Goal: Task Accomplishment & Management: Use online tool/utility

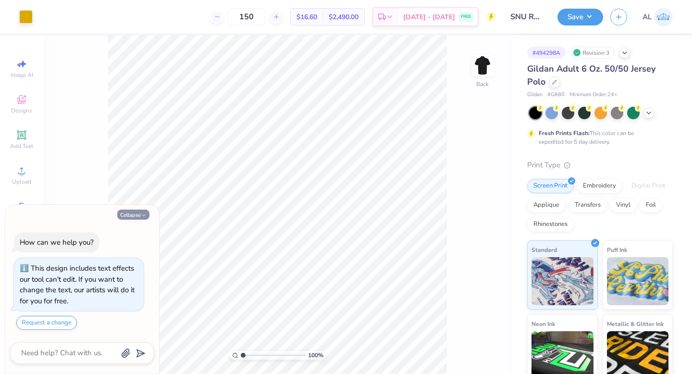
click at [132, 214] on button "Collapse" at bounding box center [133, 214] width 32 height 10
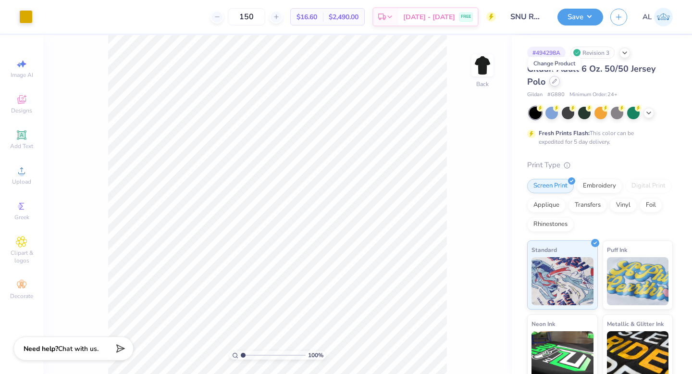
click at [555, 79] on icon at bounding box center [554, 81] width 5 height 5
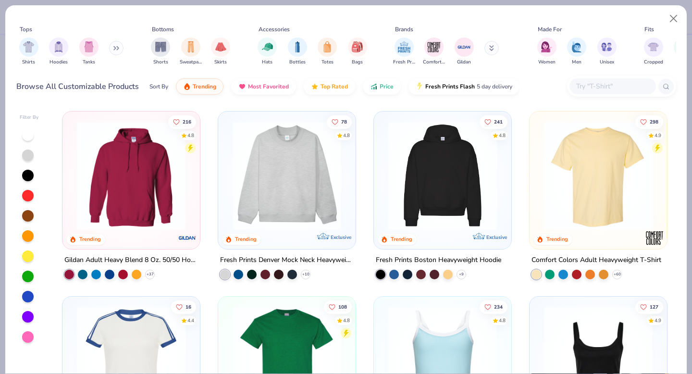
click at [592, 83] on input "text" at bounding box center [612, 86] width 74 height 11
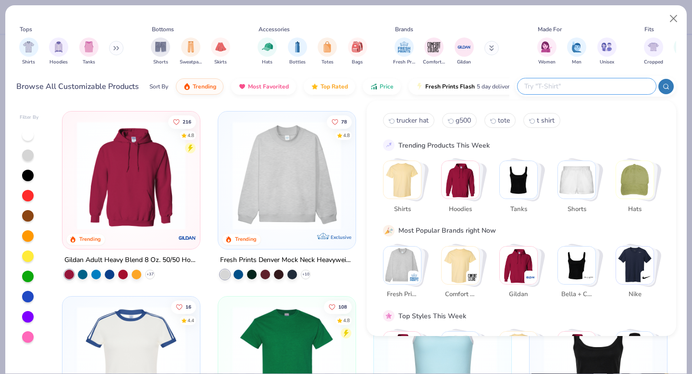
click at [118, 46] on icon at bounding box center [116, 48] width 6 height 5
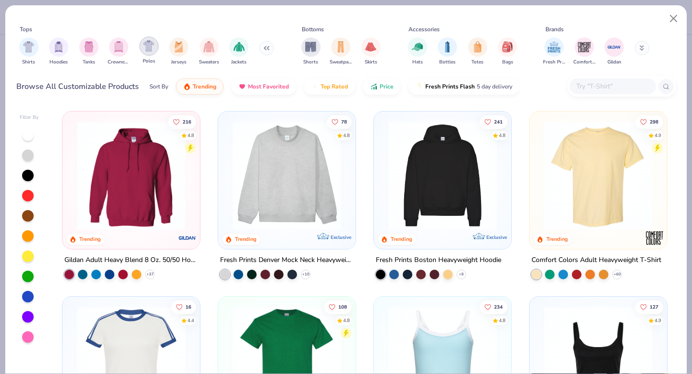
click at [154, 47] on img "filter for Polos" at bounding box center [148, 45] width 11 height 11
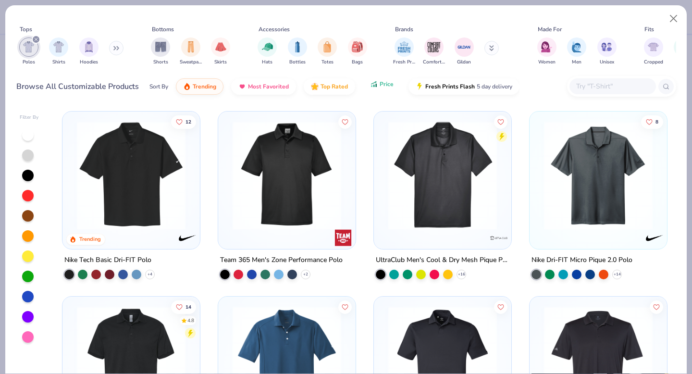
click at [376, 91] on button "Price" at bounding box center [382, 84] width 38 height 16
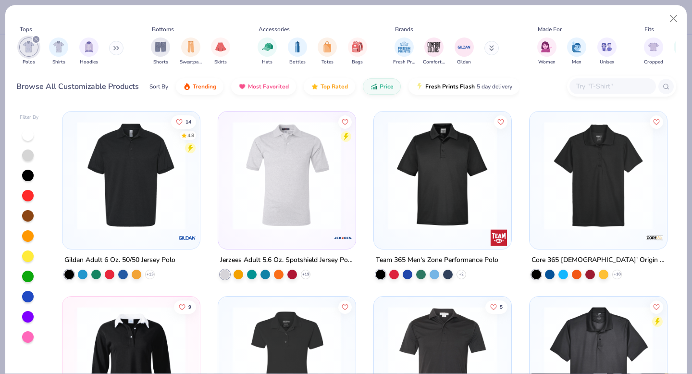
click at [439, 192] on img at bounding box center [442, 175] width 118 height 109
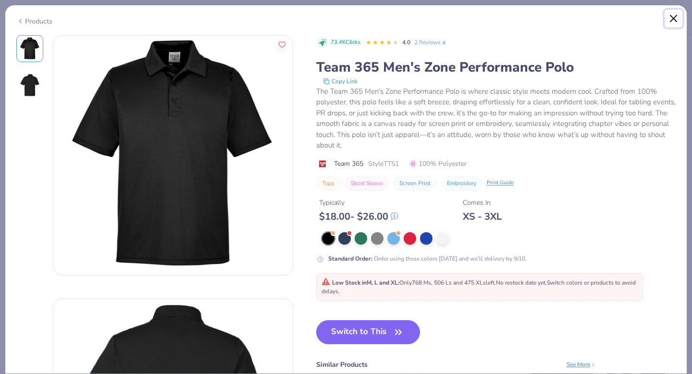
click at [669, 19] on button "Close" at bounding box center [673, 19] width 18 height 18
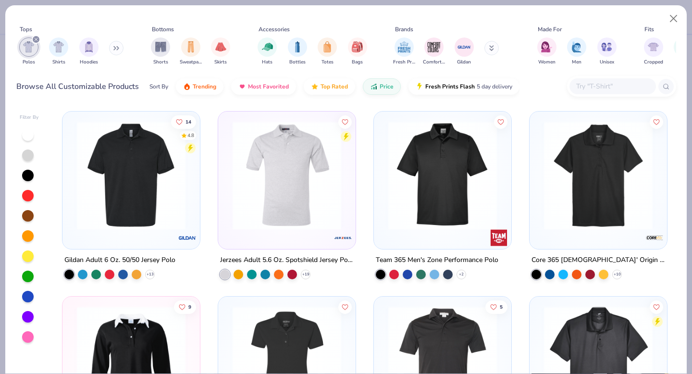
click at [446, 163] on img at bounding box center [442, 175] width 118 height 109
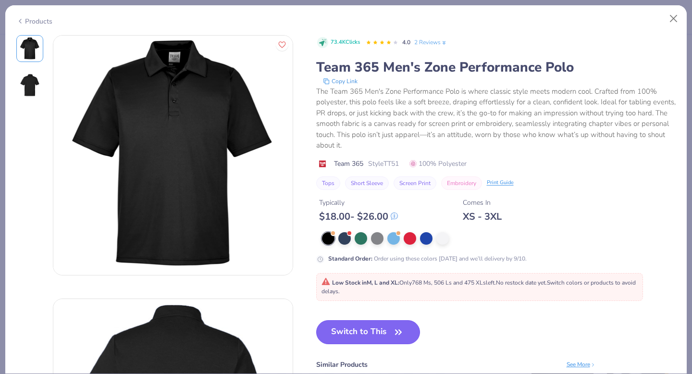
click at [379, 329] on button "Switch to This" at bounding box center [368, 332] width 104 height 24
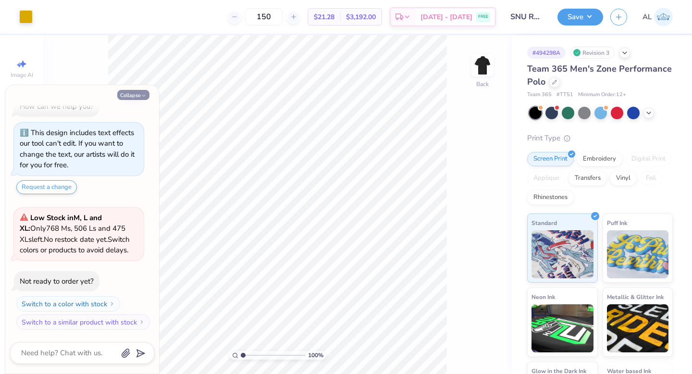
click at [129, 92] on button "Collapse" at bounding box center [133, 95] width 32 height 10
type textarea "x"
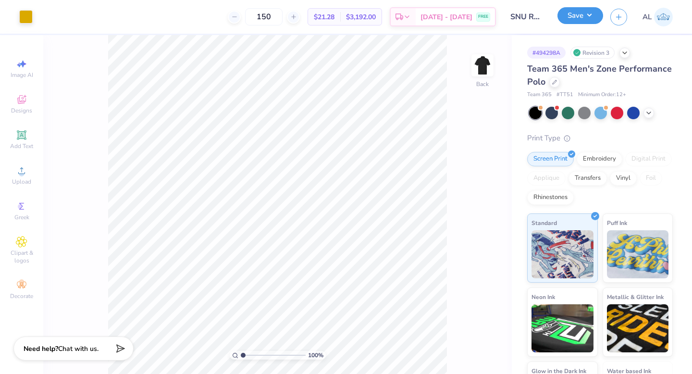
click at [574, 24] on button "Save" at bounding box center [580, 15] width 46 height 17
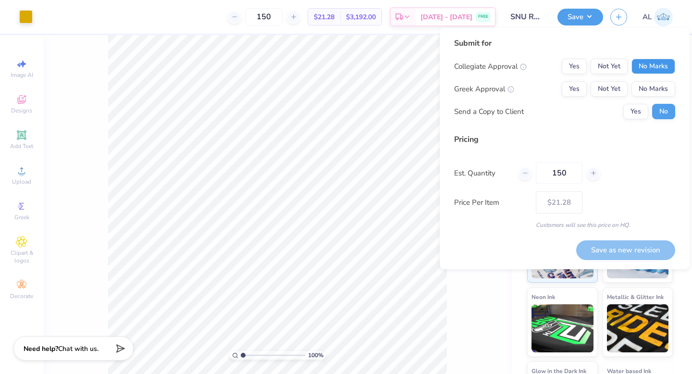
click at [652, 70] on button "No Marks" at bounding box center [653, 66] width 44 height 15
click at [570, 91] on button "Yes" at bounding box center [573, 88] width 25 height 15
click at [632, 247] on button "Save as new revision" at bounding box center [625, 250] width 99 height 20
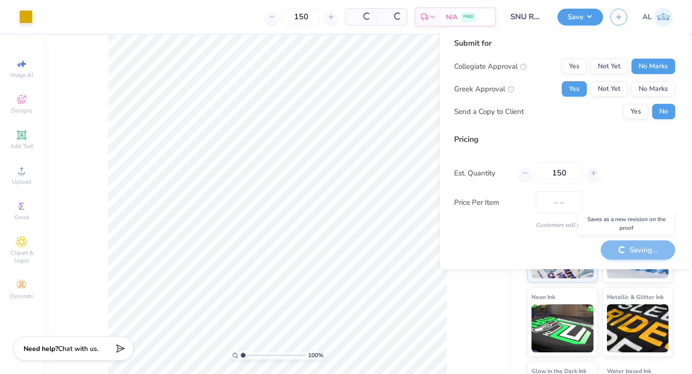
type input "$21.28"
